Goal: Task Accomplishment & Management: Complete application form

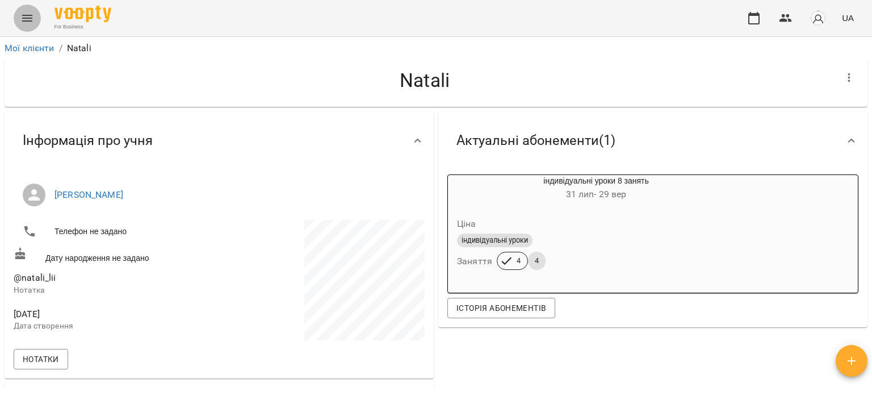
click at [23, 19] on icon "Menu" at bounding box center [27, 18] width 14 height 14
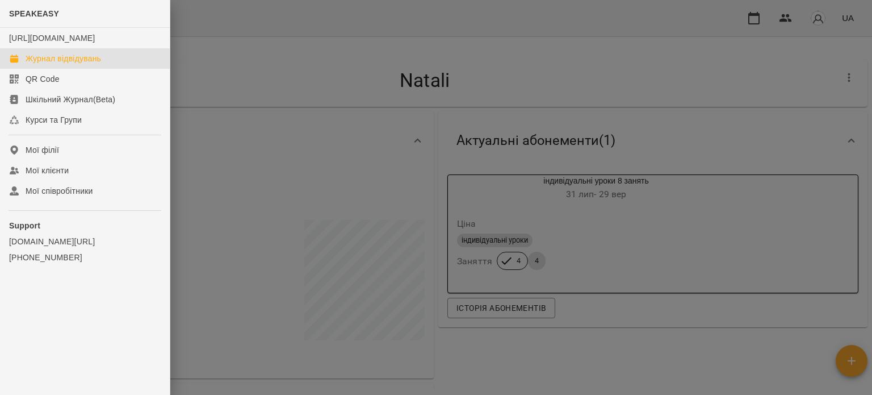
click at [111, 69] on link "Журнал відвідувань" at bounding box center [85, 58] width 170 height 20
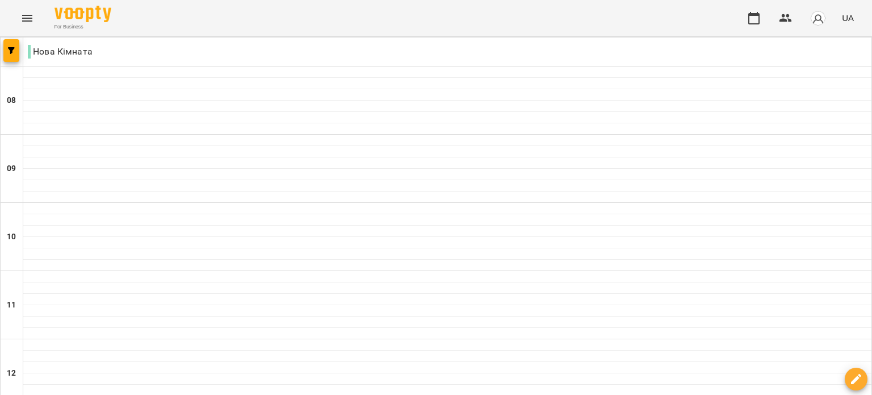
scroll to position [511, 0]
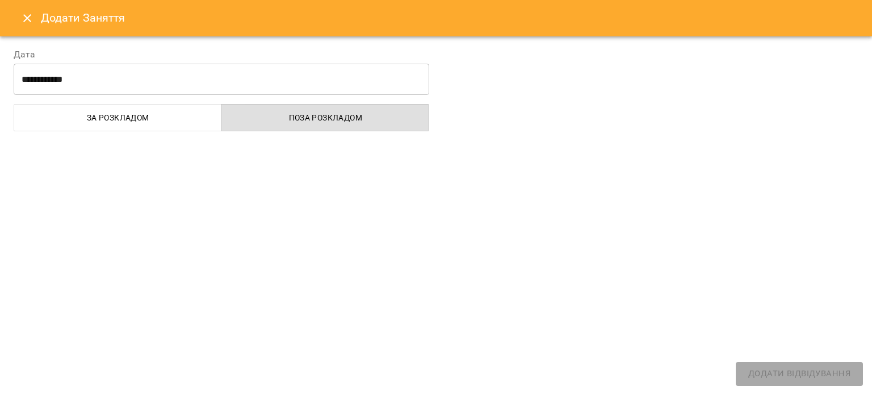
select select "**********"
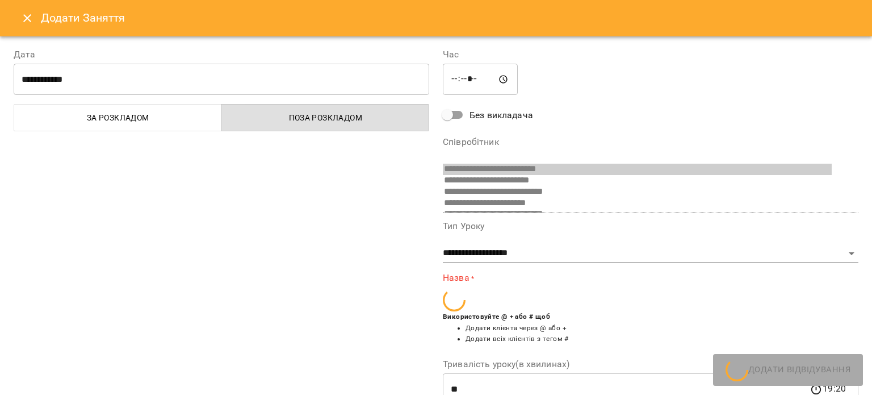
scroll to position [278, 0]
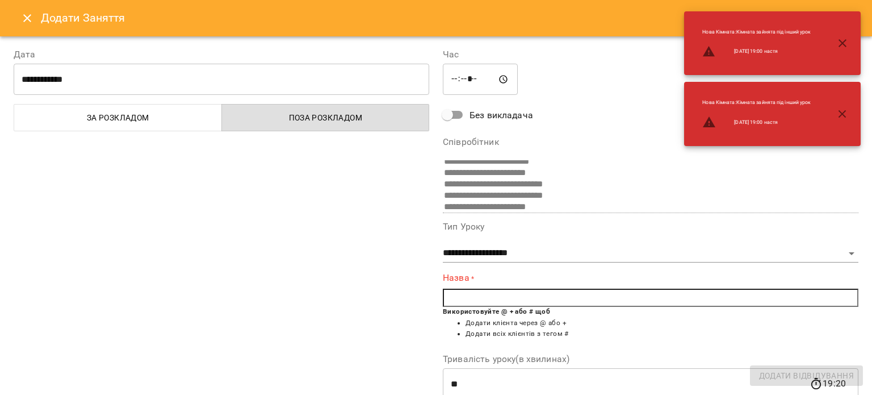
click at [496, 77] on input "*****" at bounding box center [480, 80] width 75 height 32
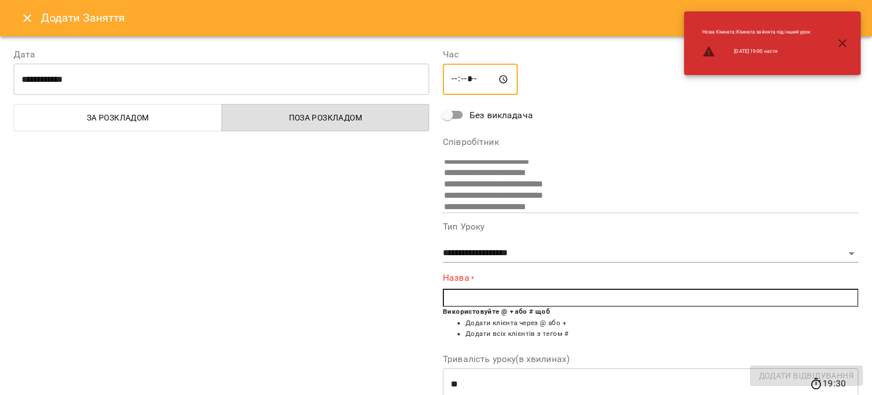
type input "*****"
click at [846, 43] on icon "button" at bounding box center [843, 43] width 14 height 14
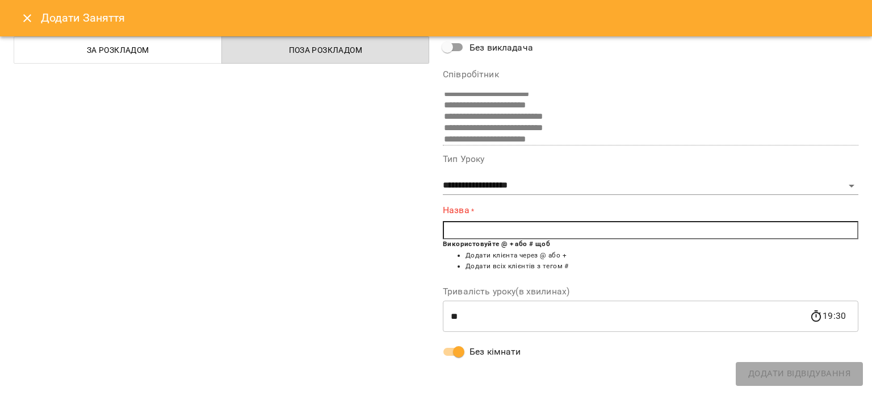
scroll to position [68, 0]
click at [493, 229] on input "text" at bounding box center [651, 230] width 416 height 18
type input "*"
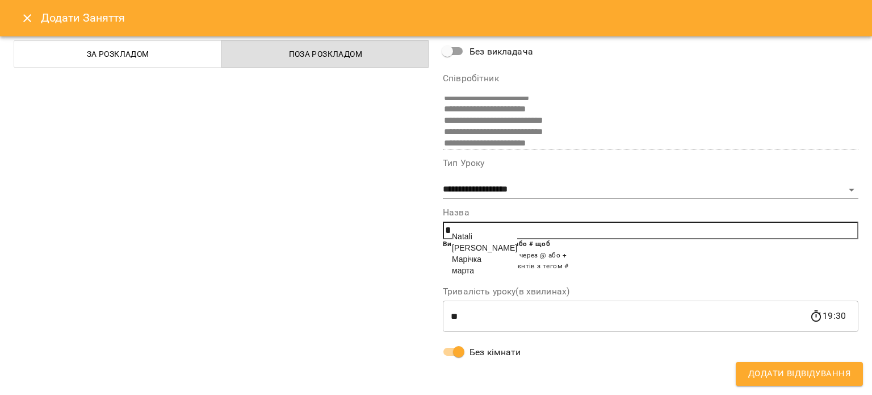
scroll to position [64, 0]
type input "*"
click at [494, 208] on label "Назва" at bounding box center [651, 212] width 416 height 9
click at [469, 227] on input "*" at bounding box center [651, 230] width 416 height 18
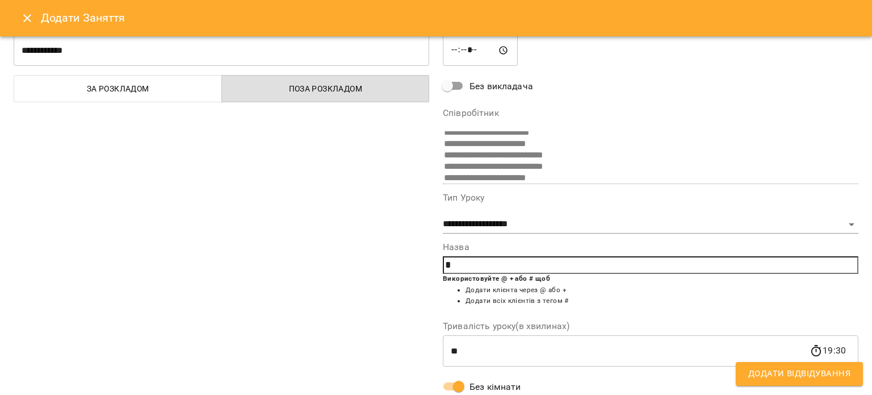
scroll to position [0, 0]
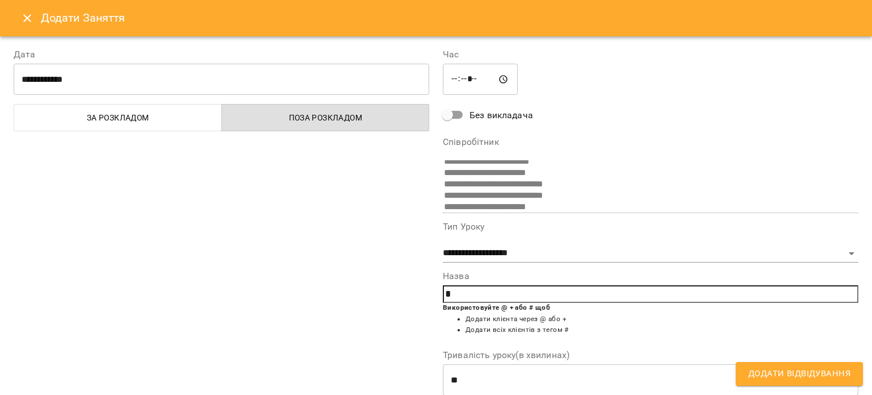
click at [488, 299] on input "*" at bounding box center [651, 294] width 416 height 18
